Goal: Transaction & Acquisition: Purchase product/service

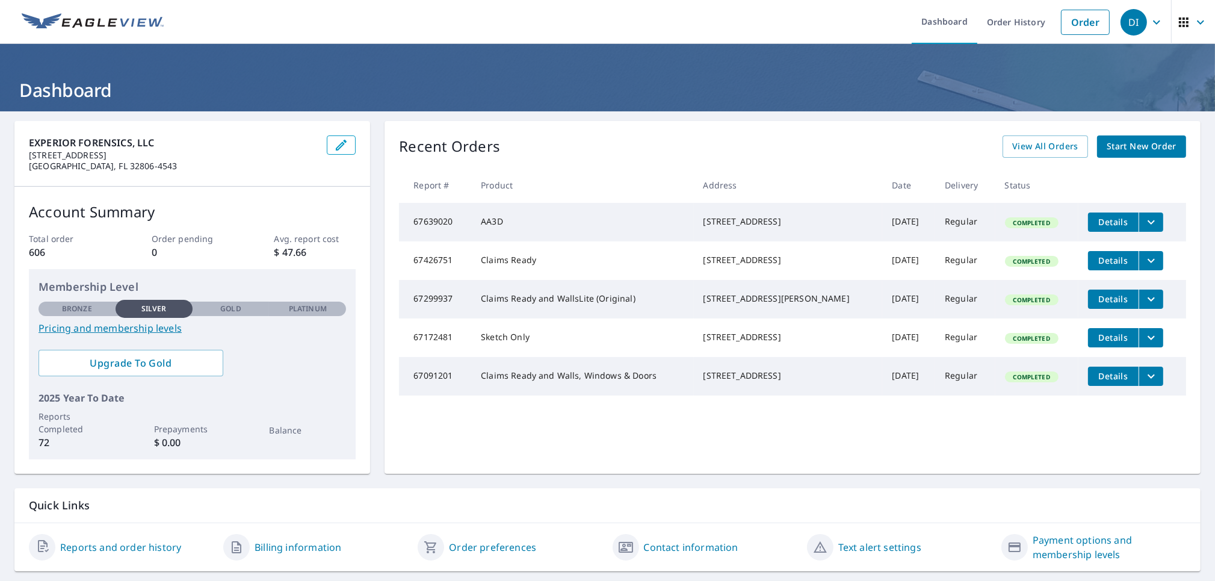
click at [1137, 144] on span "Start New Order" at bounding box center [1142, 146] width 70 height 15
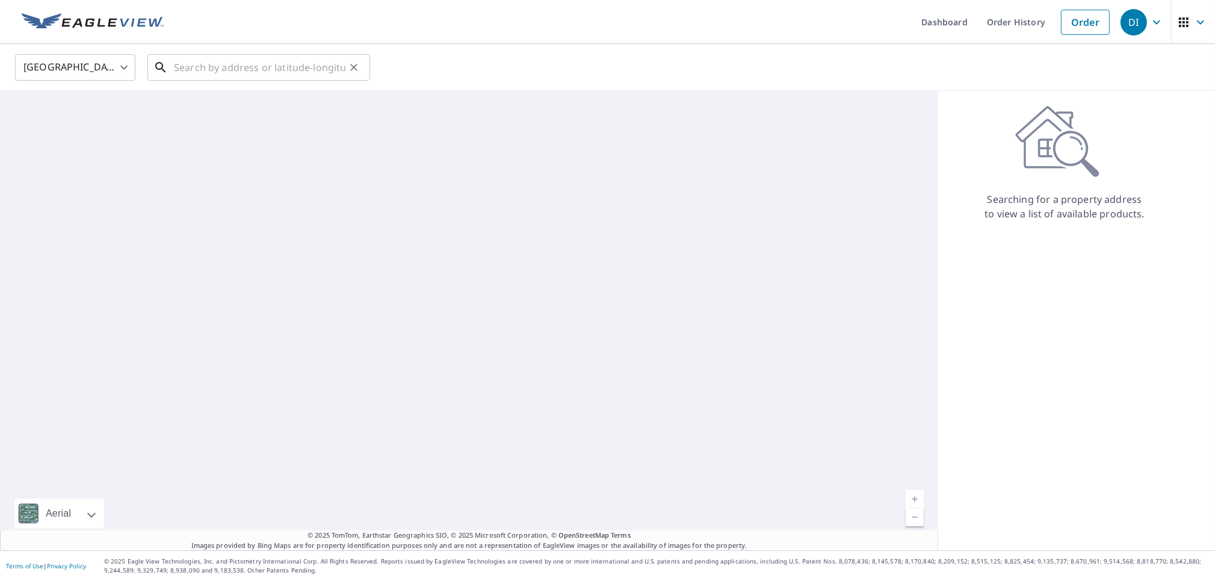
click at [261, 75] on input "text" at bounding box center [260, 68] width 172 height 34
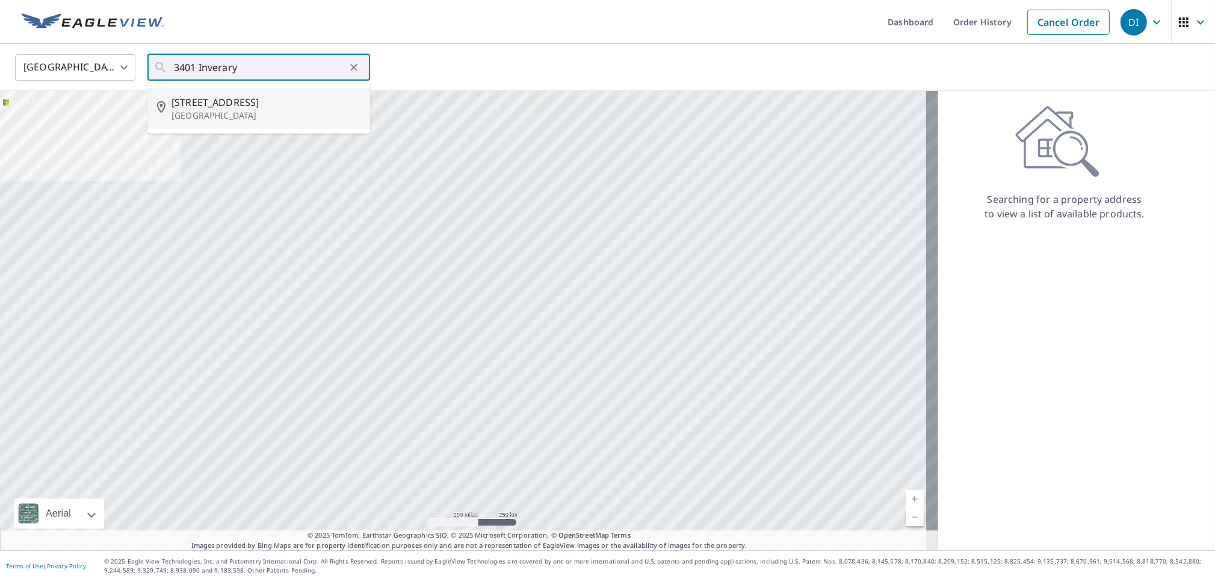
type input "[STREET_ADDRESS]"
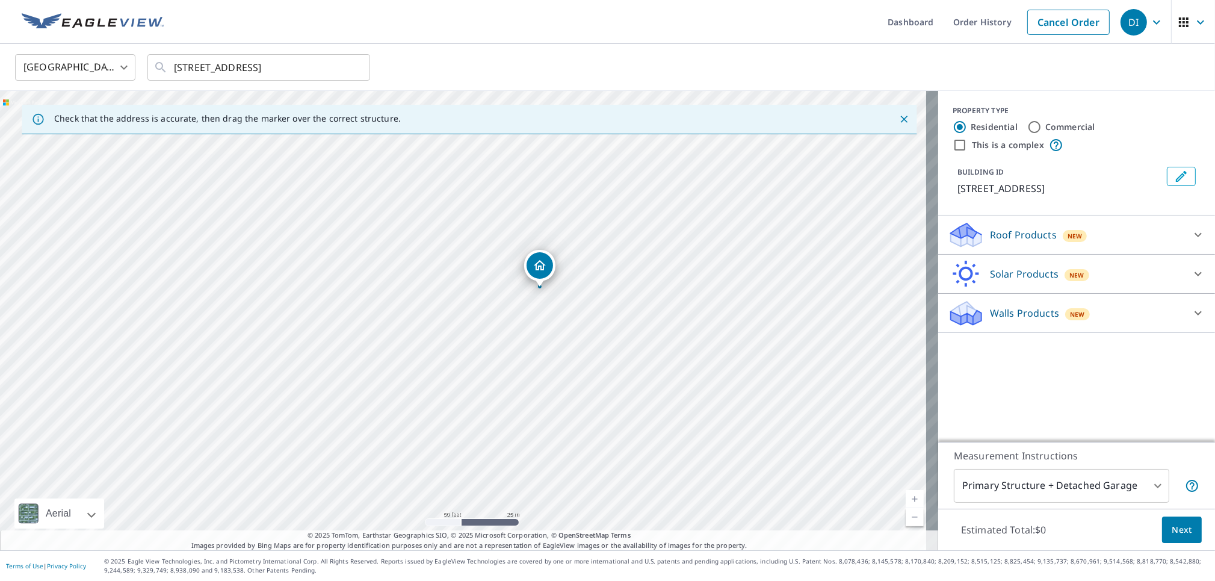
click at [1191, 236] on icon at bounding box center [1198, 234] width 14 height 14
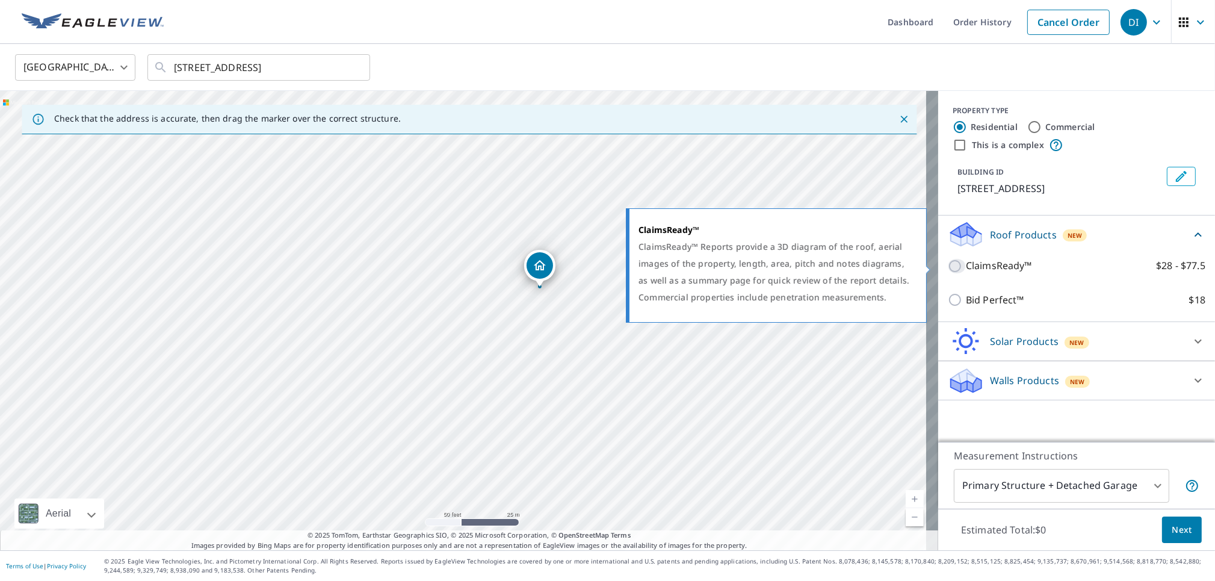
click at [948, 265] on input "ClaimsReady™ $28 - $77.5" at bounding box center [957, 266] width 18 height 14
checkbox input "true"
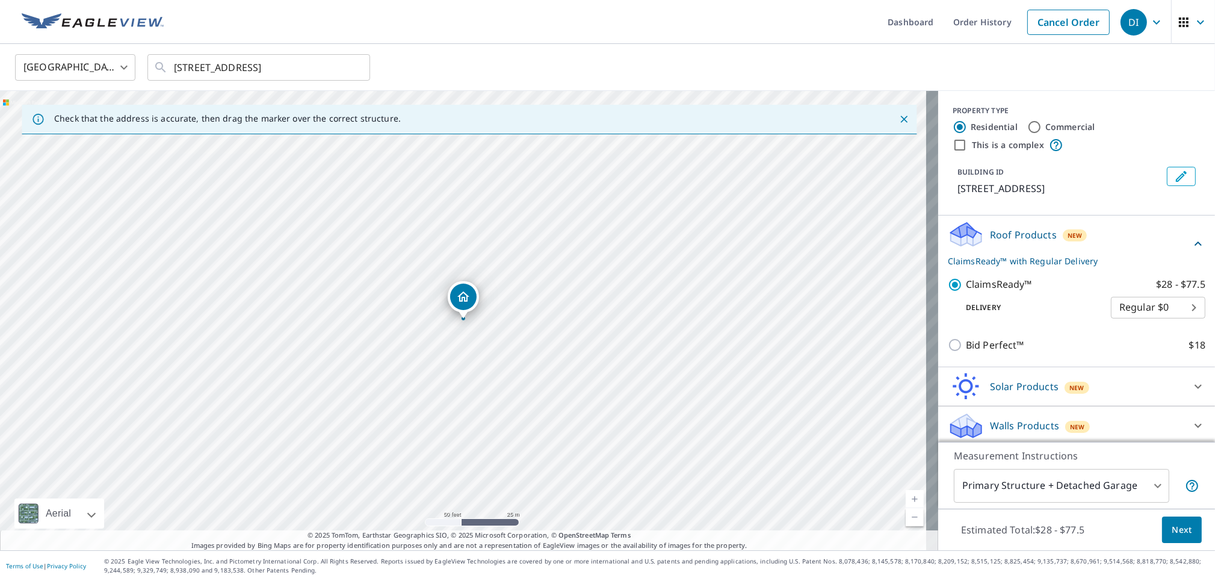
click at [1172, 534] on span "Next" at bounding box center [1182, 529] width 20 height 15
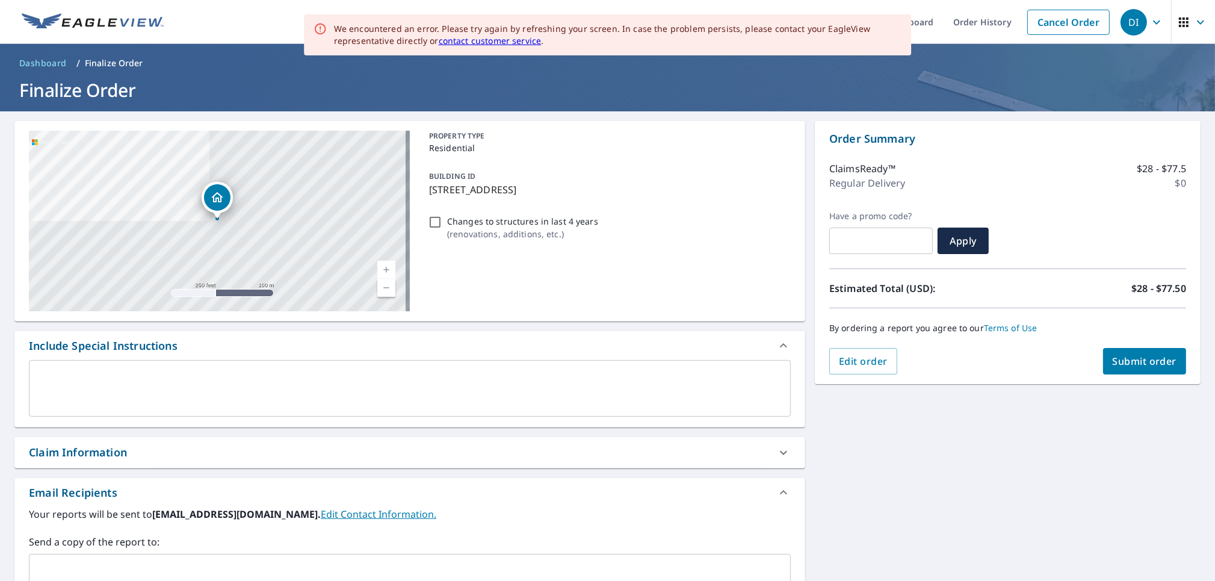
click at [127, 457] on div "Claim Information" at bounding box center [78, 452] width 98 height 16
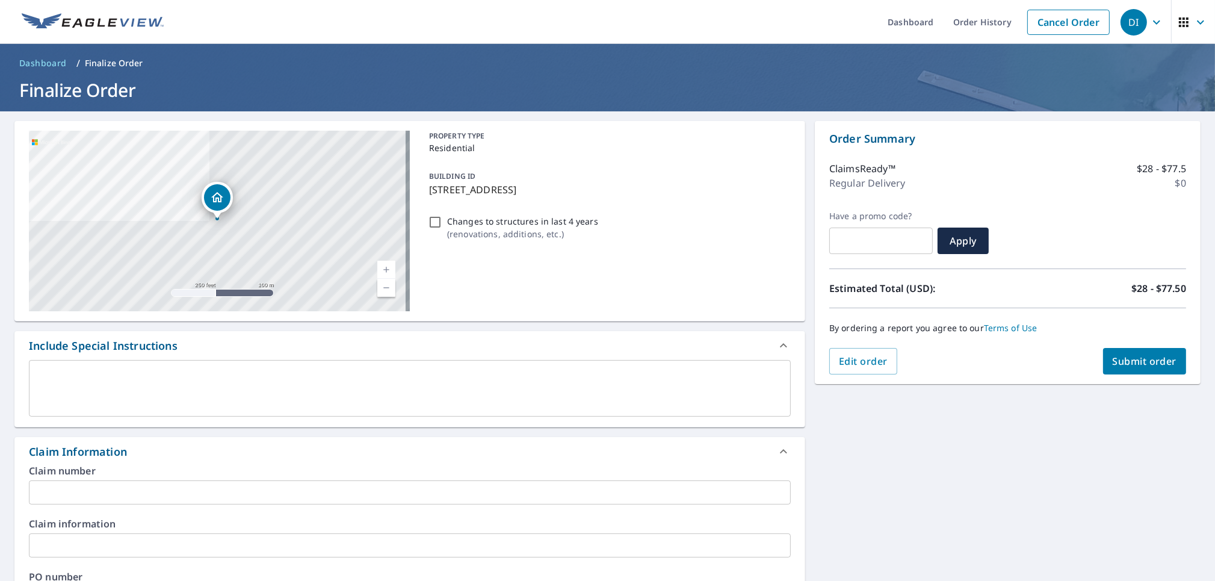
click at [107, 496] on input "text" at bounding box center [410, 492] width 762 height 24
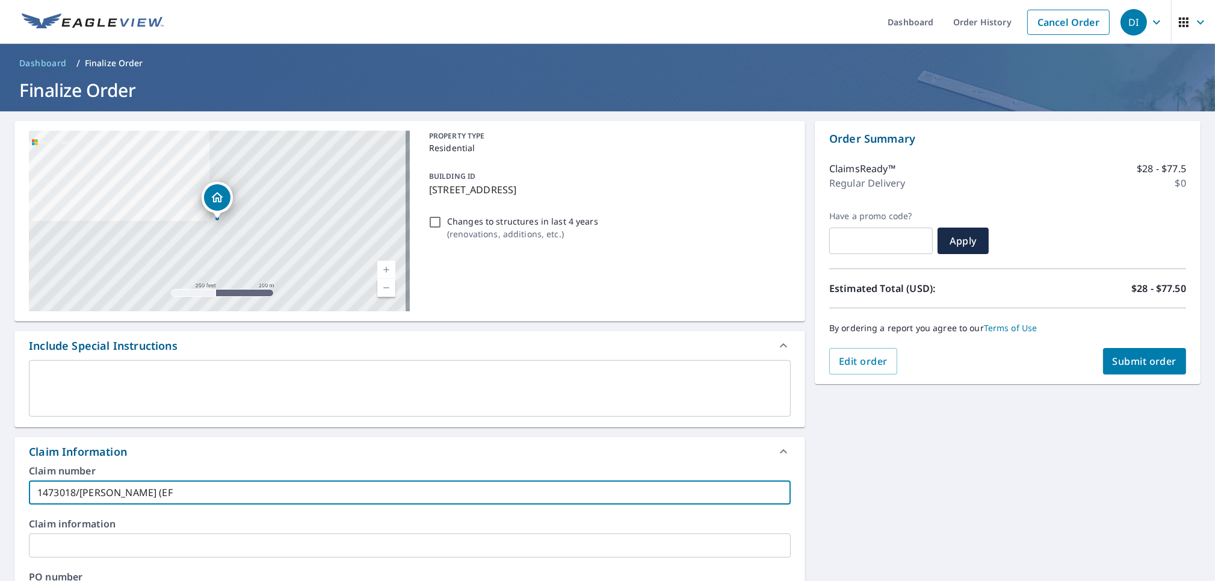
click at [164, 495] on input "1473018/[PERSON_NAME] (EF" at bounding box center [410, 492] width 762 height 24
drag, startPoint x: 191, startPoint y: 497, endPoint x: 20, endPoint y: 477, distance: 172.1
type input "1473018/[PERSON_NAME] (EF86-0023)"
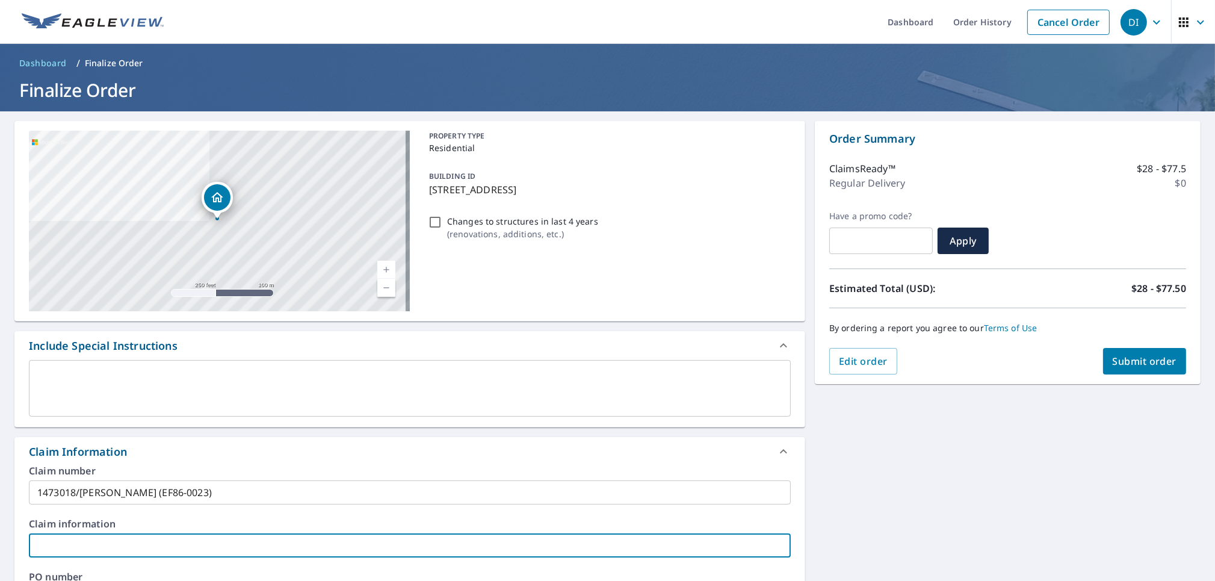
paste input "1473018/[PERSON_NAME] (EF86-0023)"
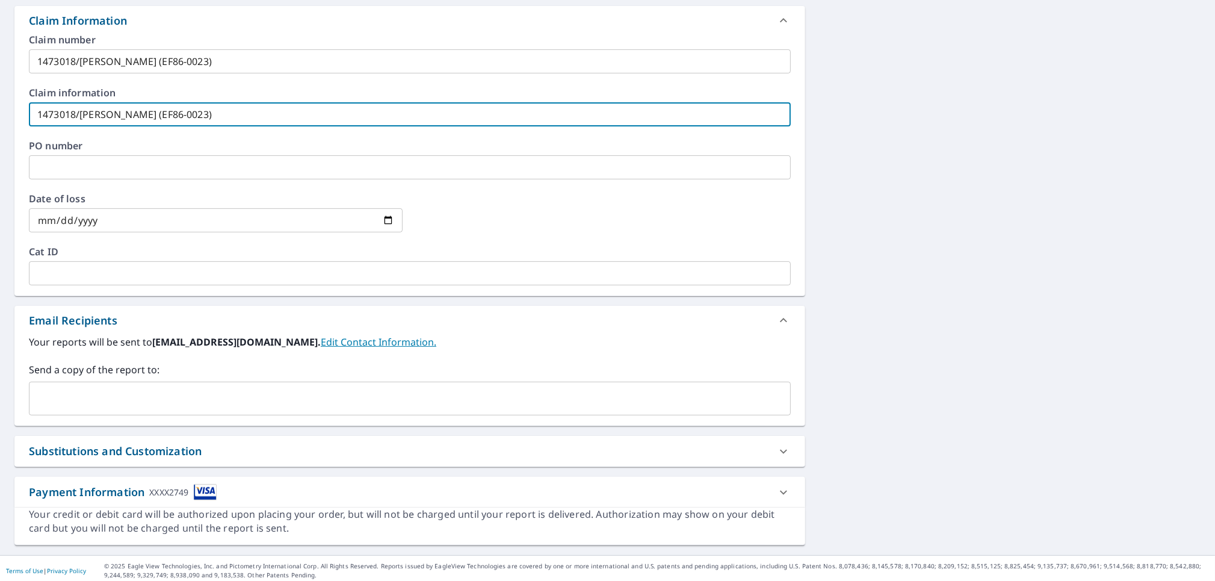
scroll to position [436, 0]
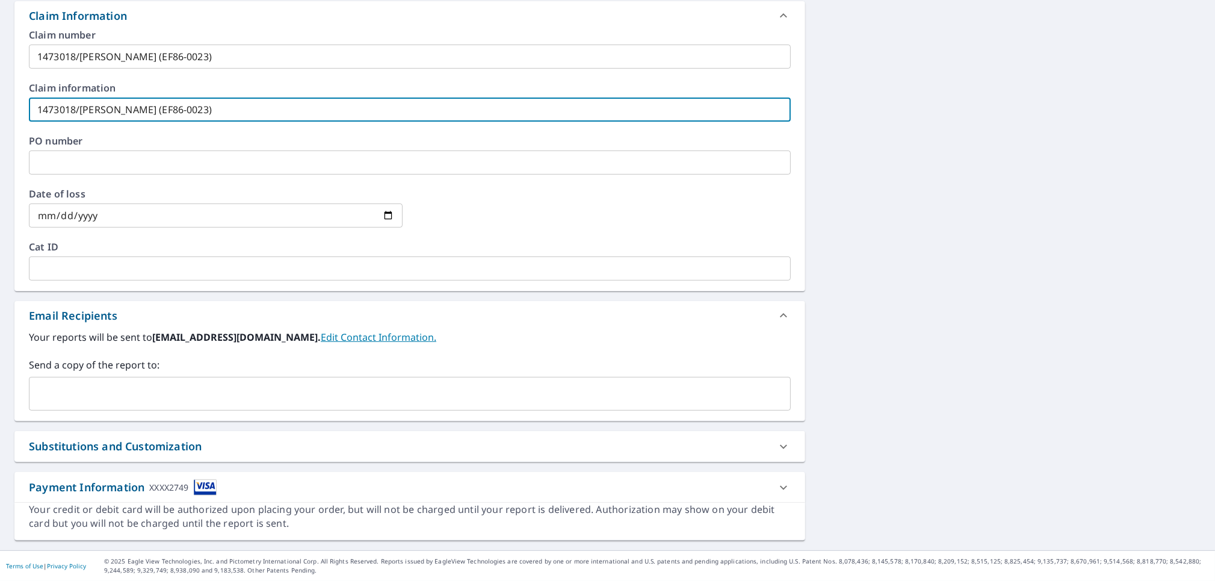
type input "1473018/[PERSON_NAME] (EF86-0023)"
click at [199, 385] on input "text" at bounding box center [400, 393] width 733 height 23
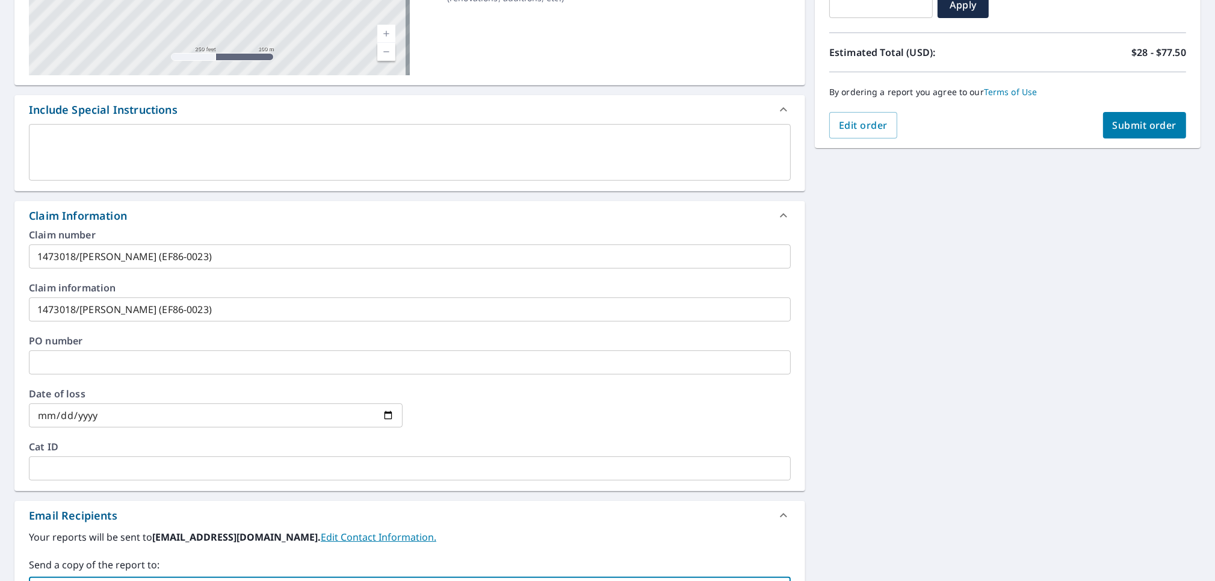
scroll to position [0, 0]
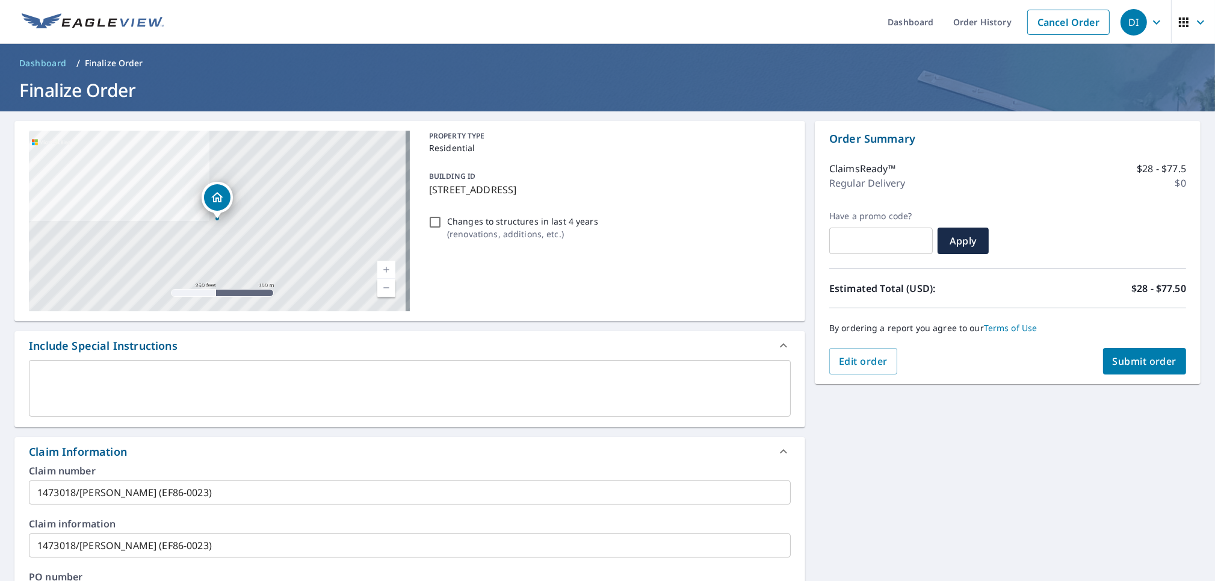
click at [1142, 360] on span "Submit order" at bounding box center [1145, 360] width 64 height 13
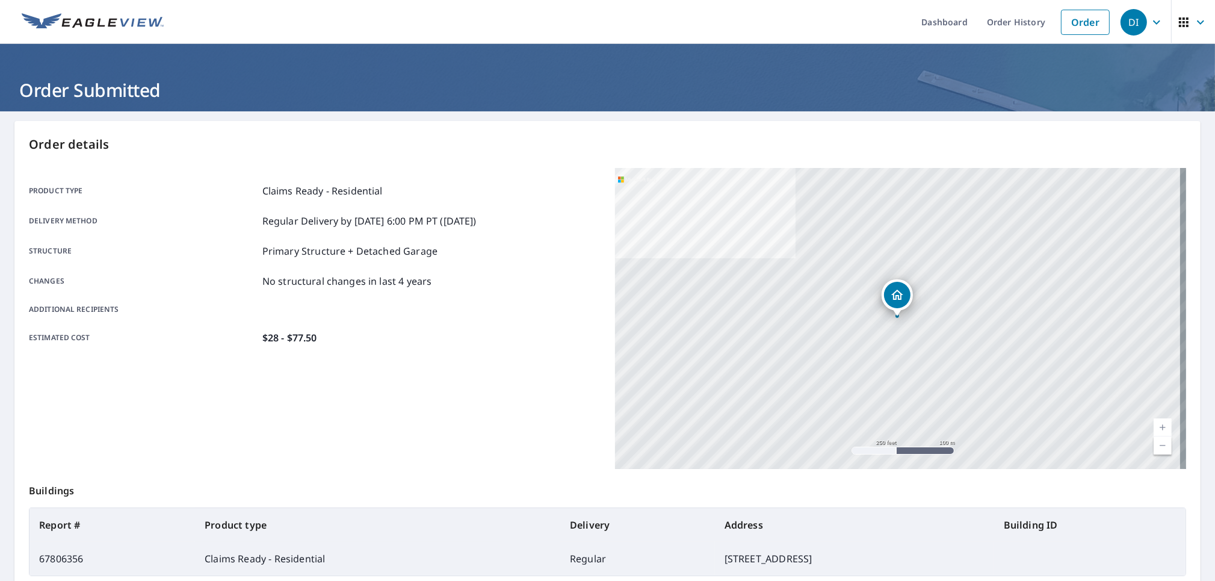
scroll to position [127, 0]
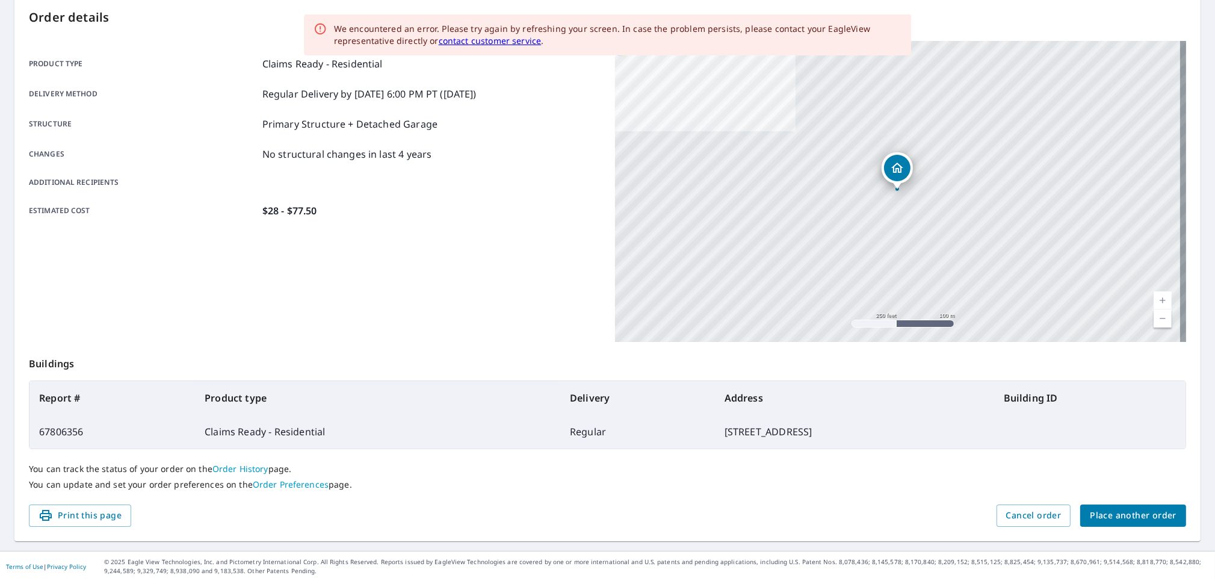
click at [469, 37] on link "contact customer service" at bounding box center [490, 40] width 103 height 11
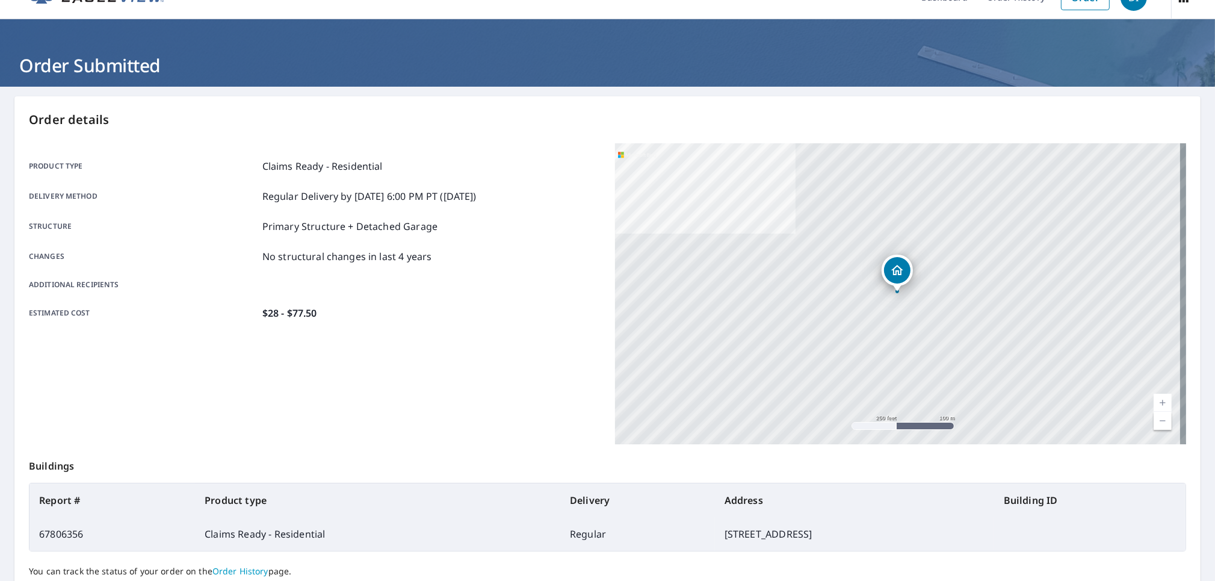
scroll to position [0, 0]
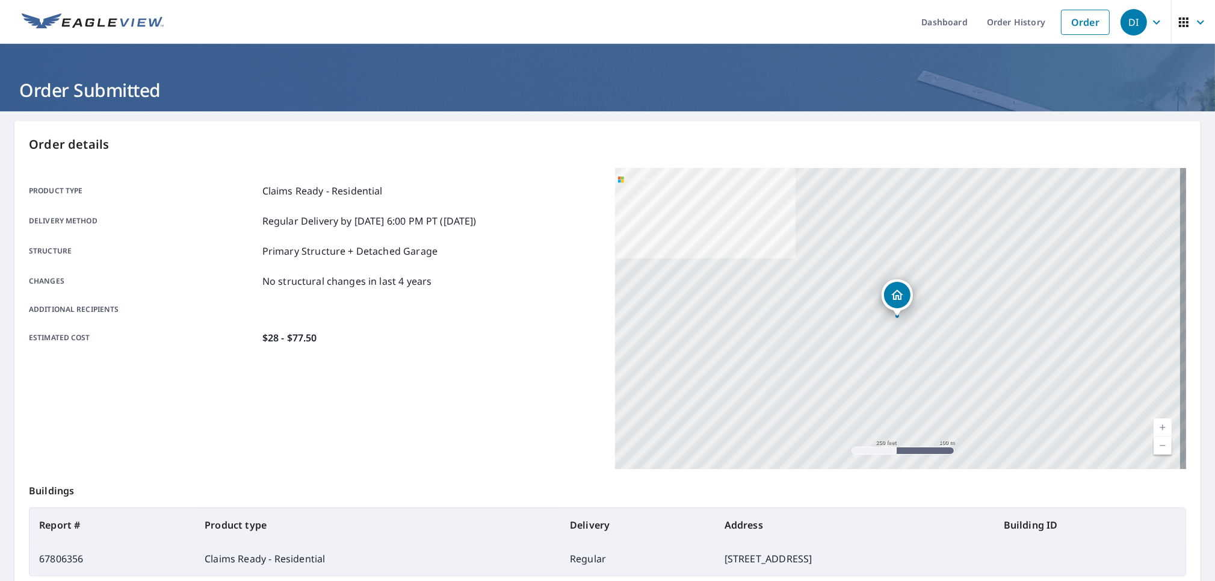
click at [1149, 19] on icon "button" at bounding box center [1156, 22] width 14 height 14
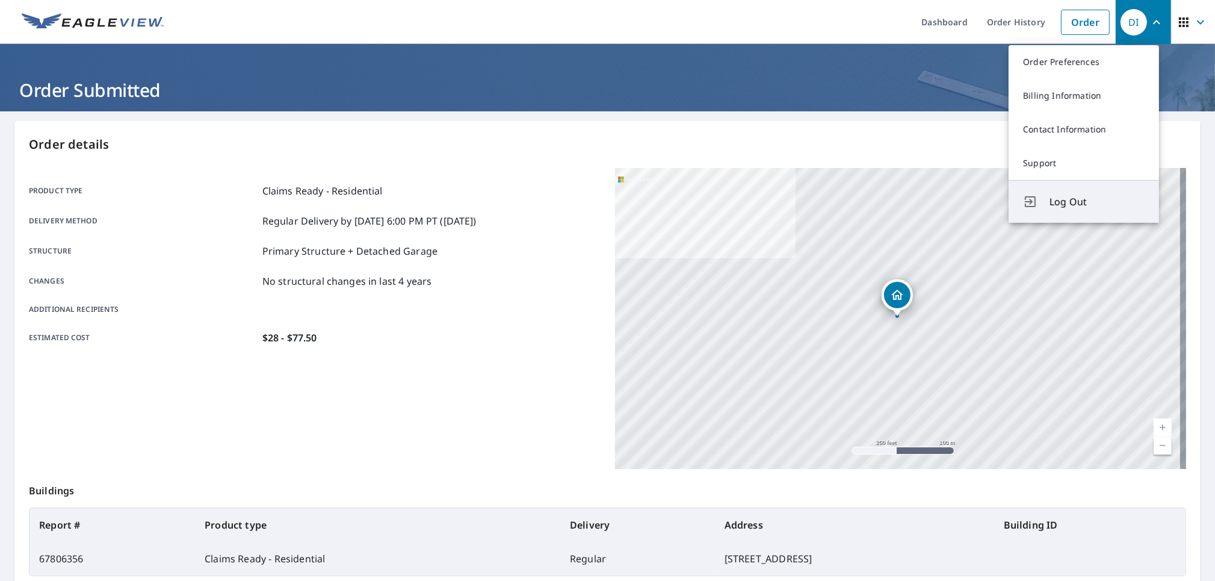
click at [1075, 209] on button "Log Out" at bounding box center [1084, 201] width 150 height 43
